Goal: Task Accomplishment & Management: Manage account settings

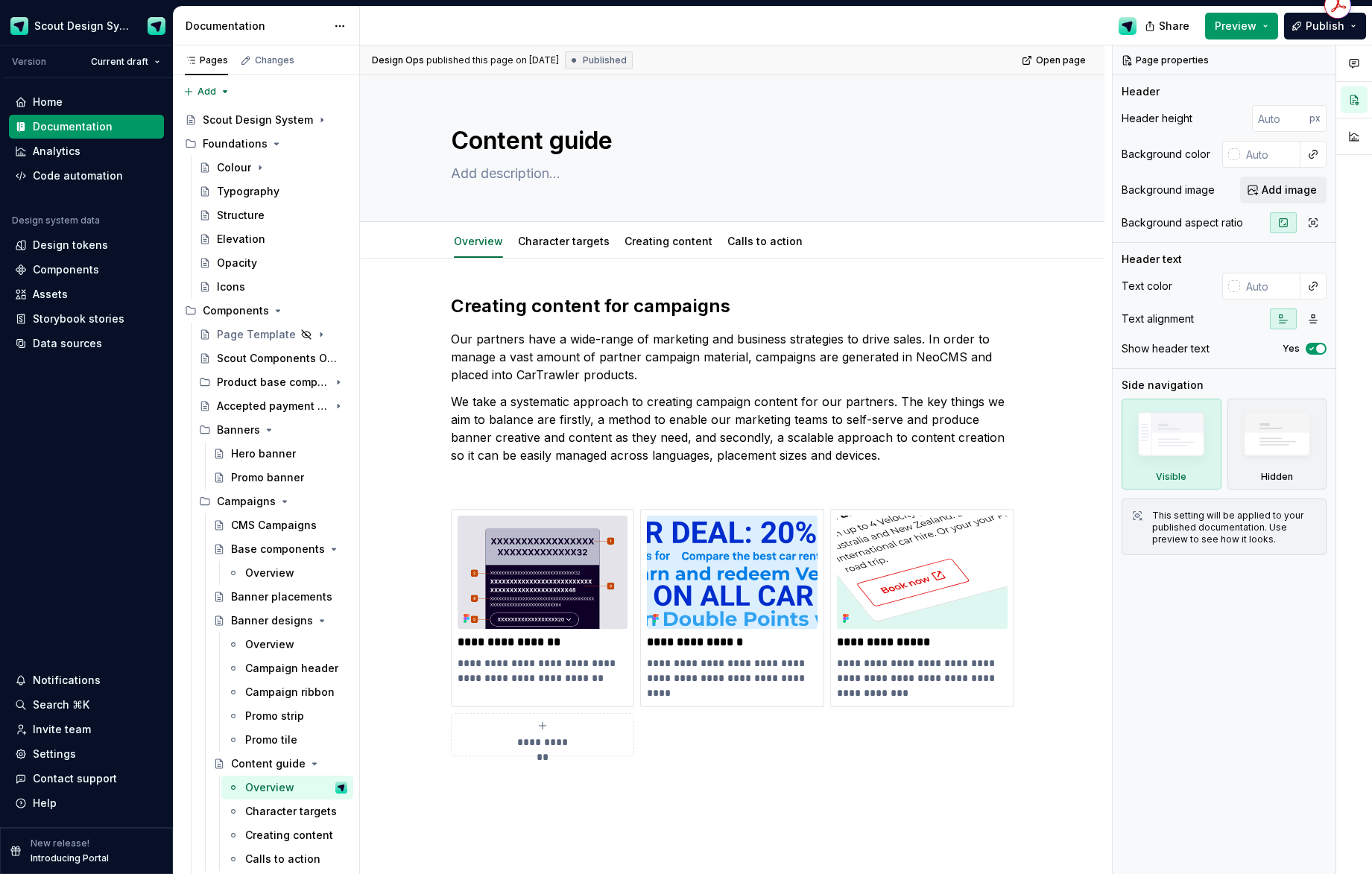
scroll to position [49, 0]
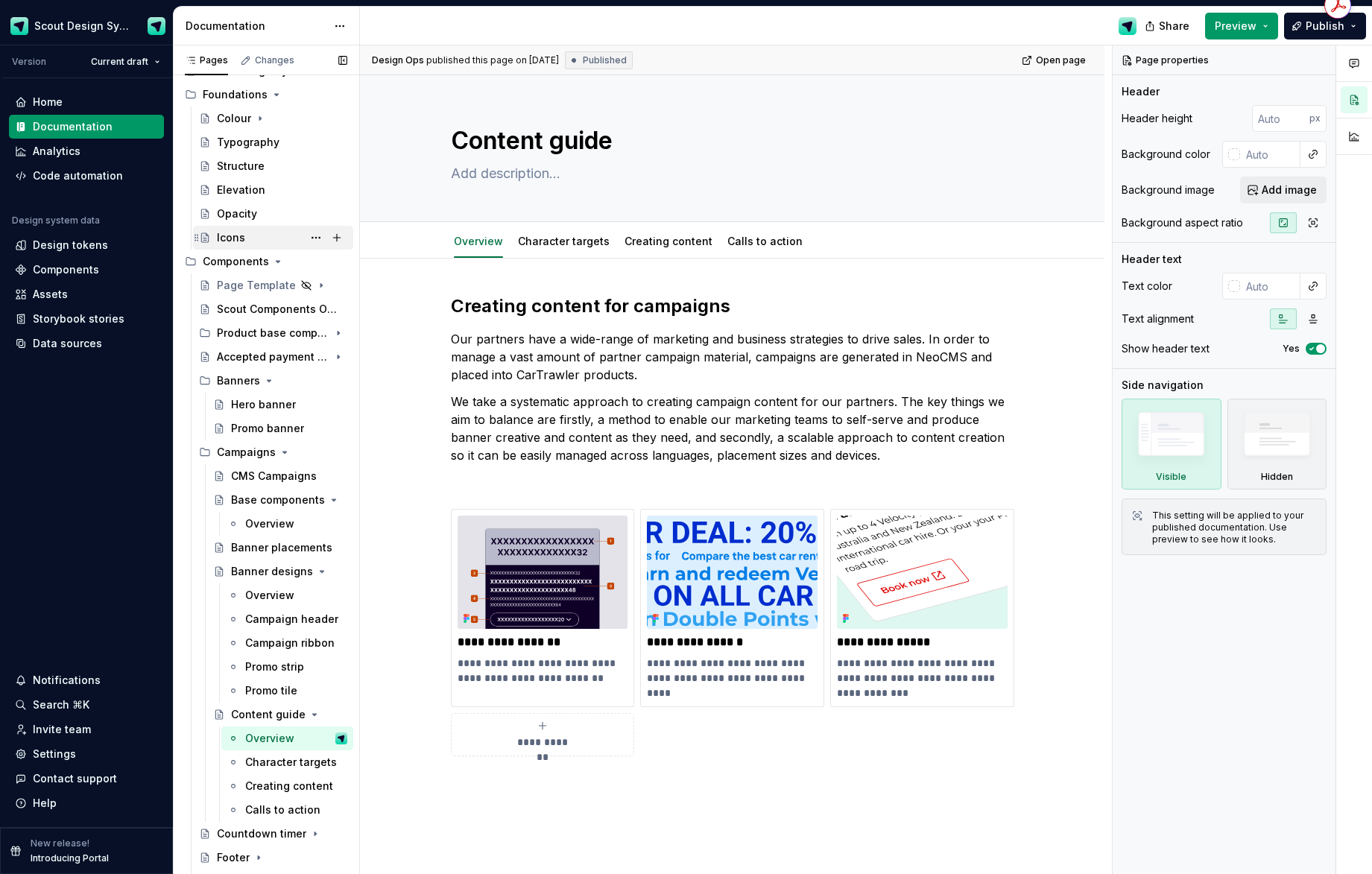
type textarea "*"
click at [69, 264] on div "Components" at bounding box center [66, 270] width 66 height 15
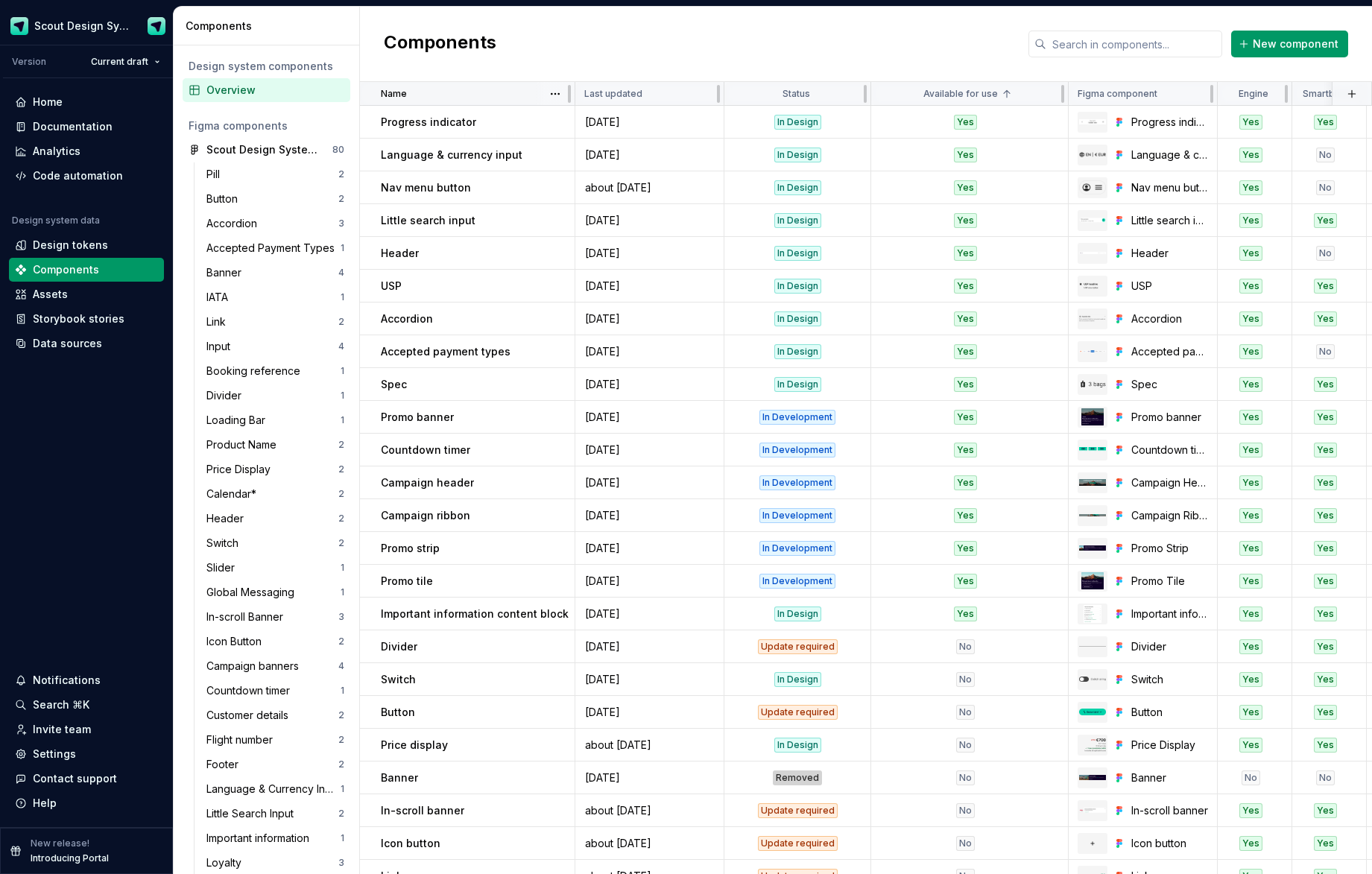
click at [516, 97] on div "Name" at bounding box center [473, 94] width 185 height 12
click at [568, 91] on div at bounding box center [569, 94] width 3 height 18
click at [557, 94] on html "Scout Design System Version Current draft Home Documentation Analytics Code aut…" at bounding box center [686, 437] width 1372 height 874
click at [571, 129] on div "Sort ascending" at bounding box center [612, 123] width 127 height 24
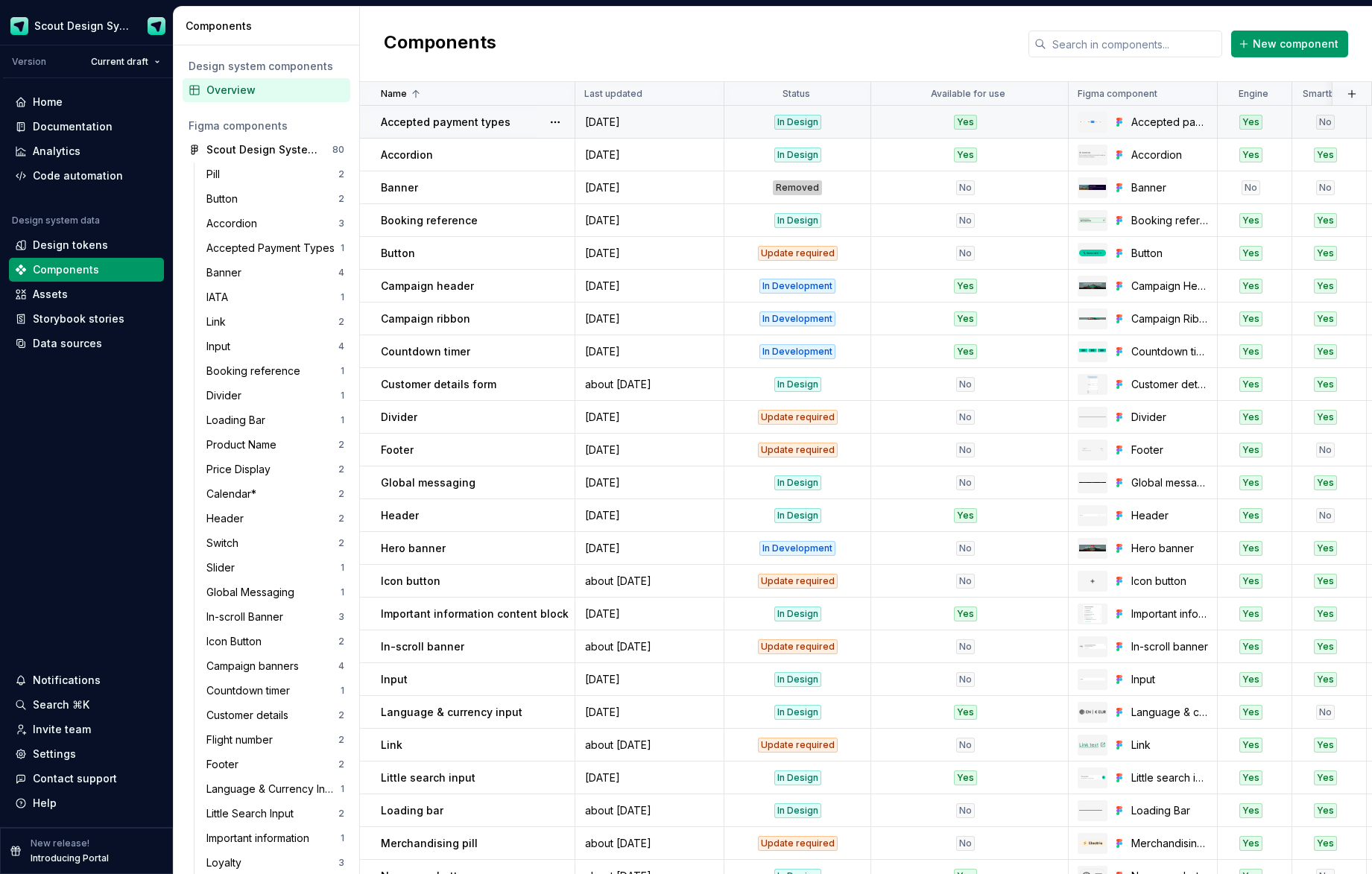
click at [790, 126] on div "In Design" at bounding box center [798, 122] width 47 height 15
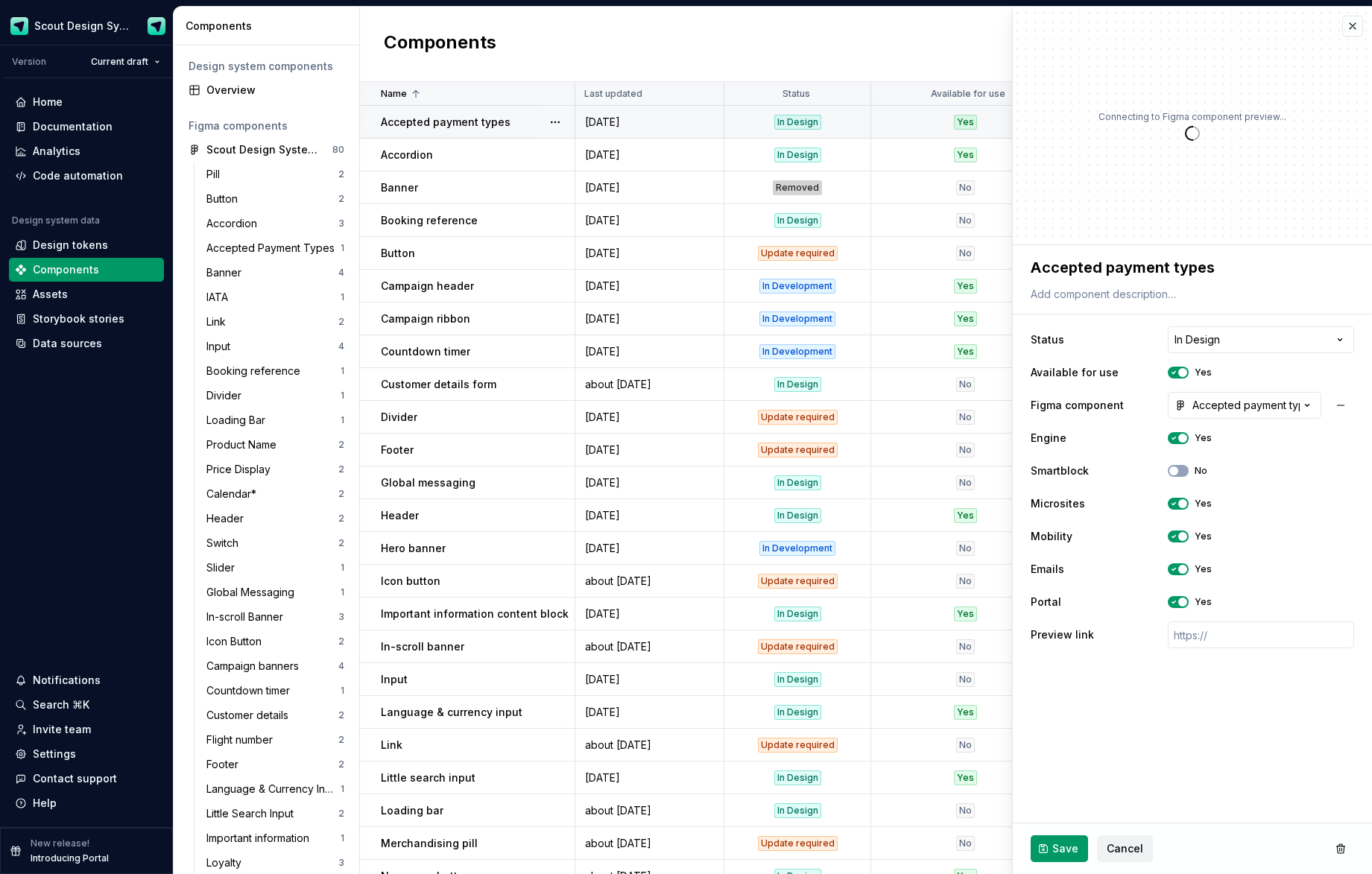
click at [967, 119] on div "Yes" at bounding box center [966, 122] width 23 height 15
click at [785, 122] on div "In Design" at bounding box center [798, 122] width 47 height 15
type textarea "*"
click at [1192, 337] on html "Scout Design System Version Current draft Home Documentation Analytics Code aut…" at bounding box center [686, 437] width 1372 height 874
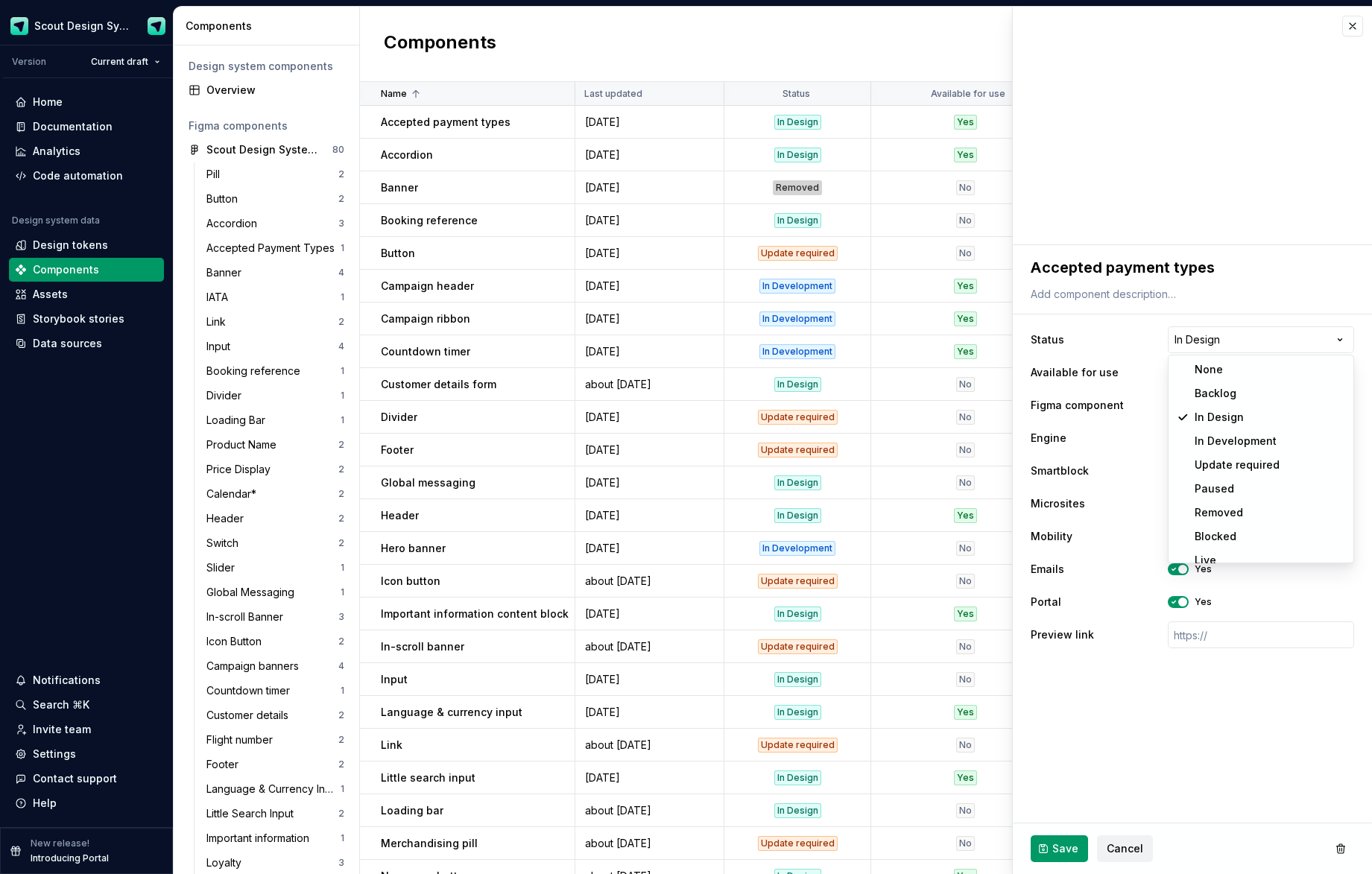
select select "**********"
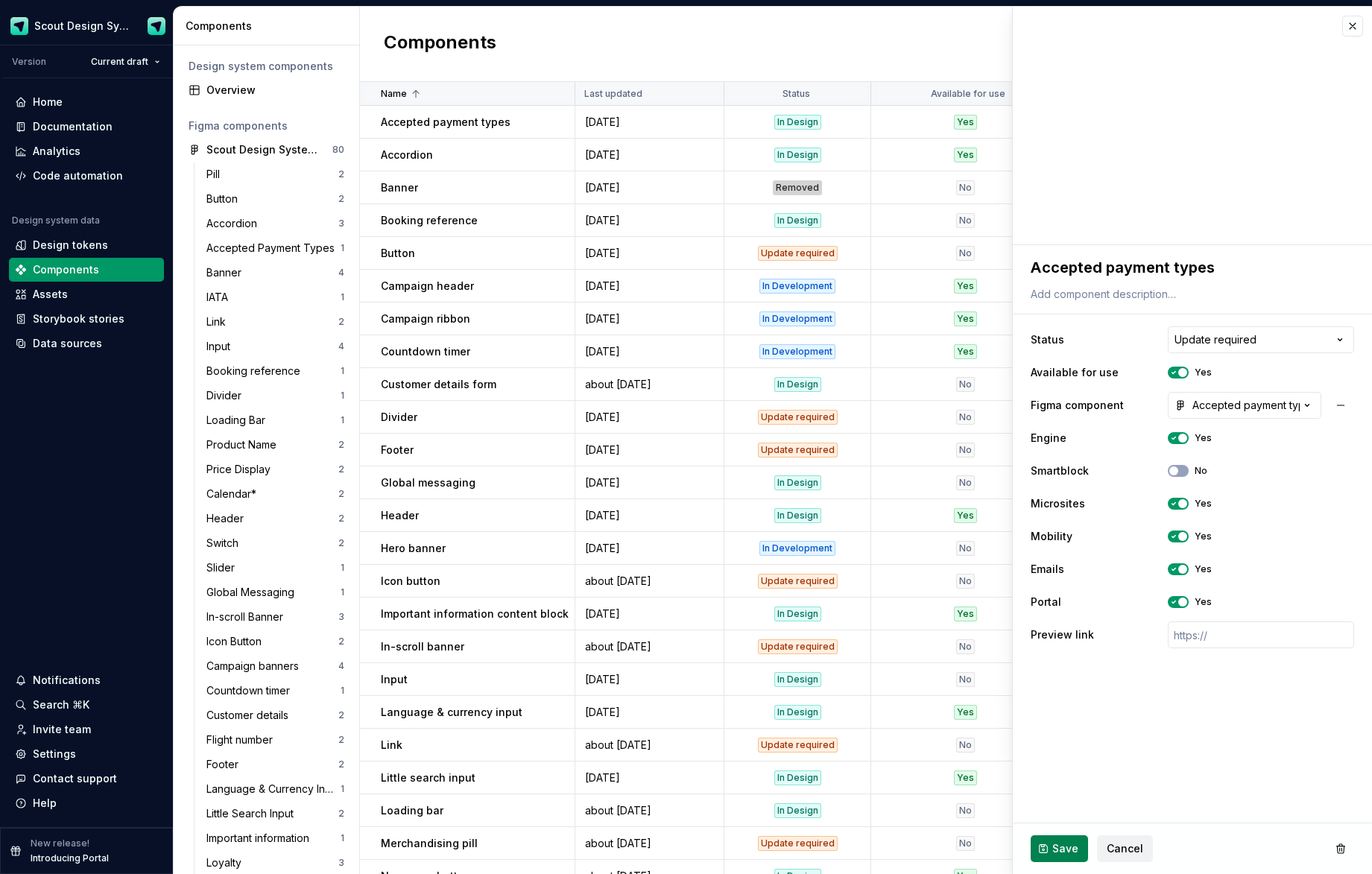
click at [1058, 851] on span "Save" at bounding box center [1066, 849] width 26 height 15
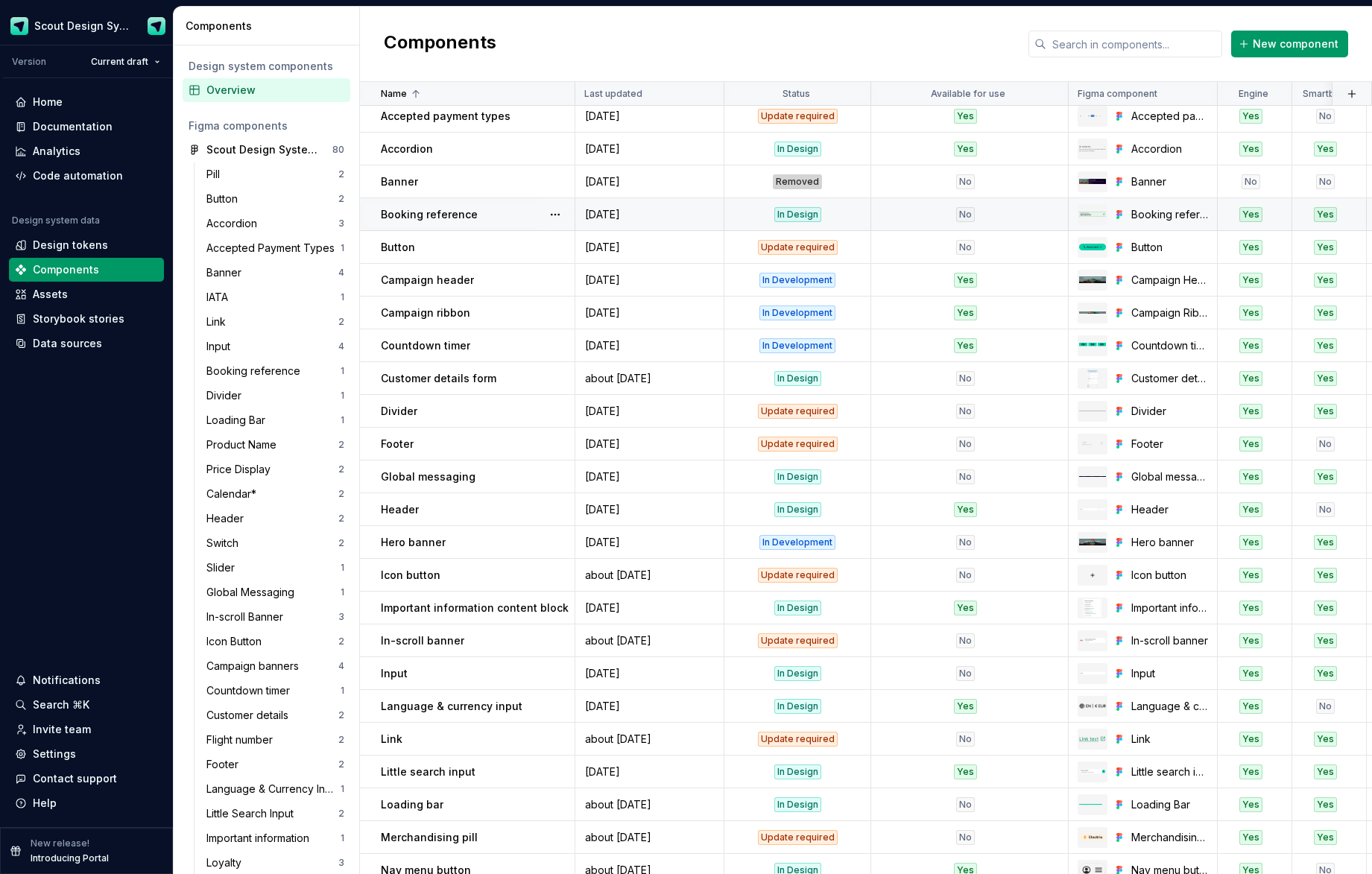
scroll to position [1, 0]
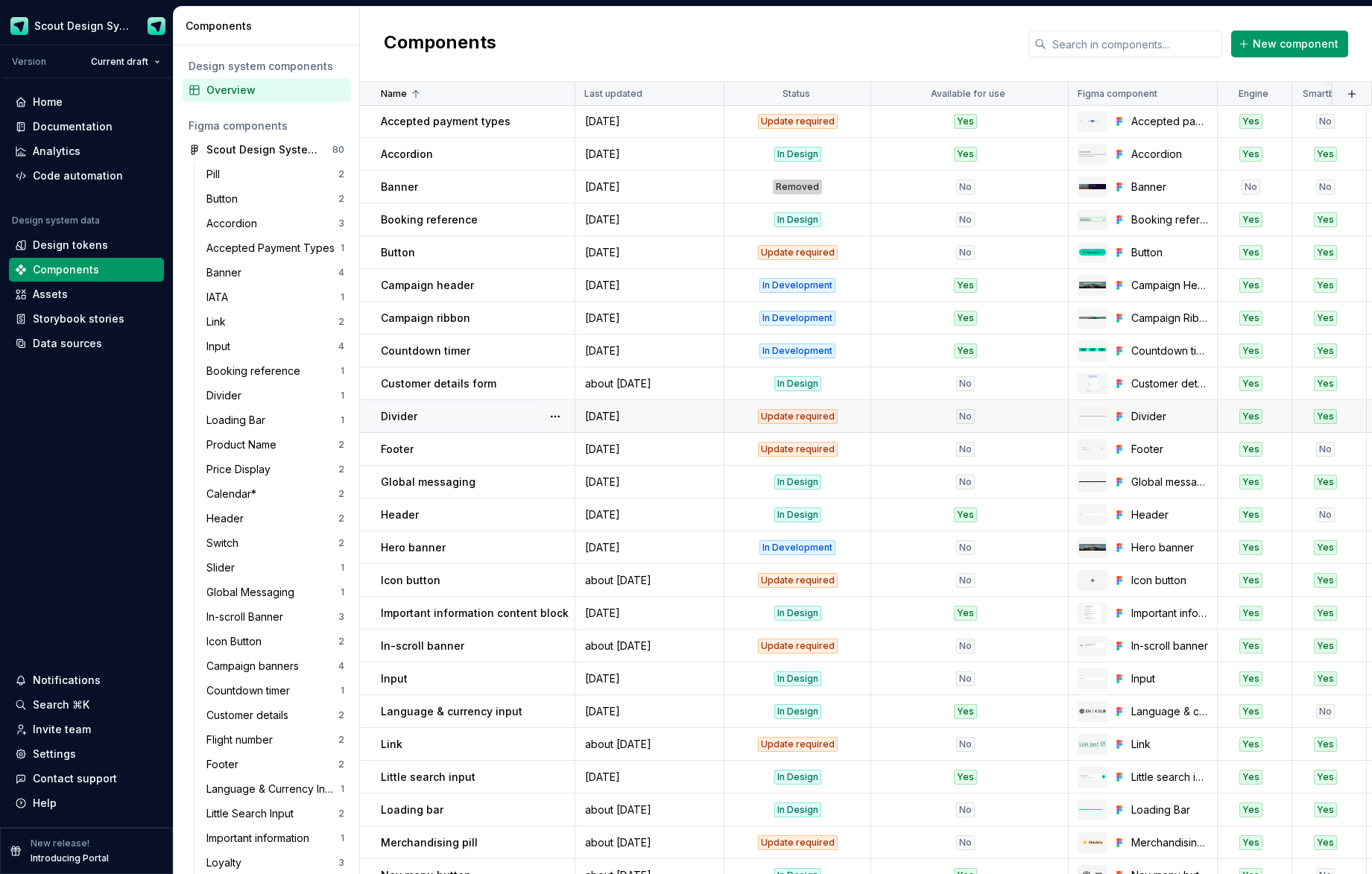
click at [842, 419] on div "Update required" at bounding box center [797, 417] width 145 height 15
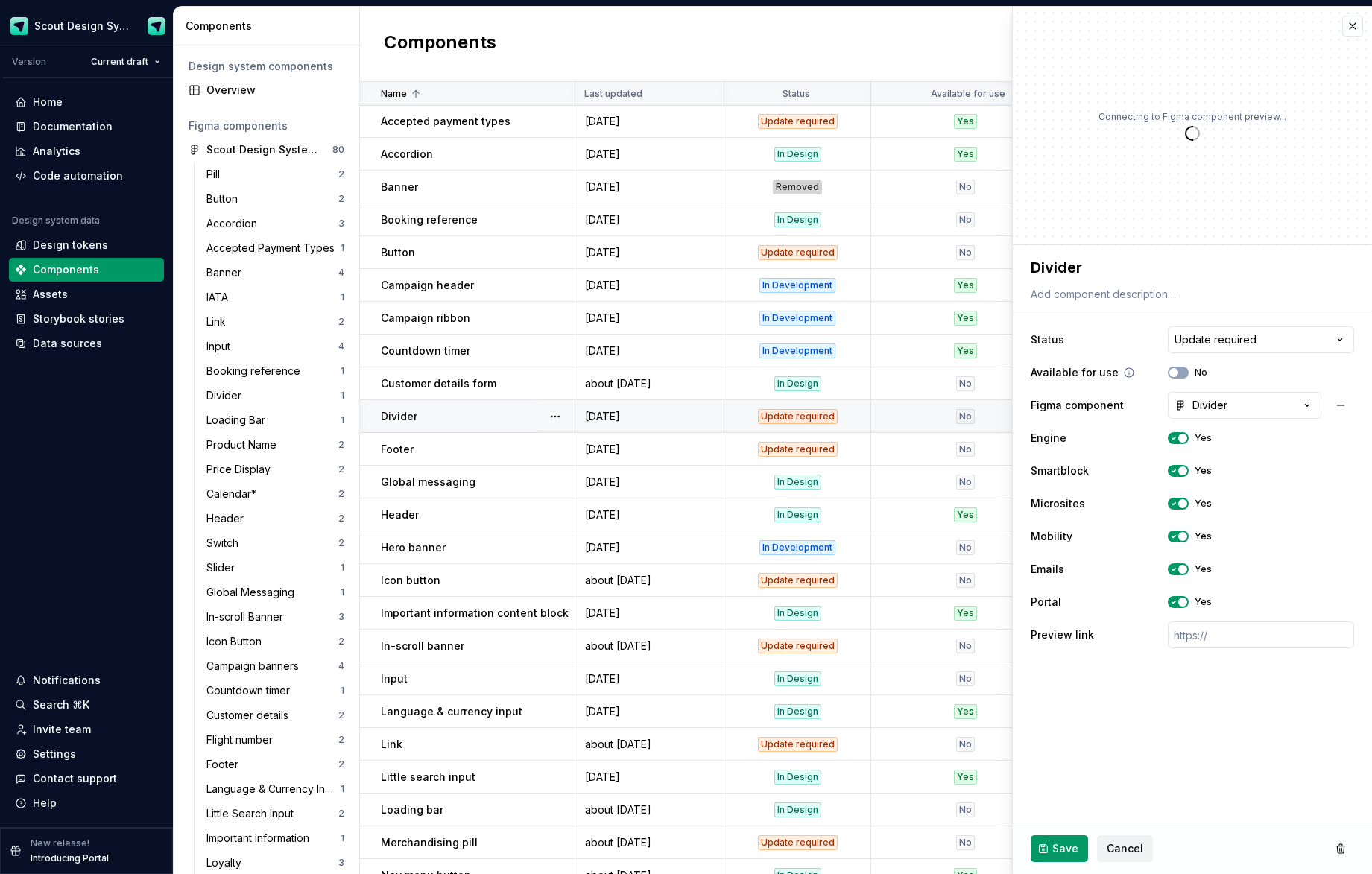
drag, startPoint x: 1181, startPoint y: 372, endPoint x: 1180, endPoint y: 382, distance: 10.0
click at [1181, 372] on button "No" at bounding box center [1178, 372] width 21 height 12
click at [1050, 852] on button "Save" at bounding box center [1059, 848] width 58 height 26
type textarea "*"
